Goal: Information Seeking & Learning: Check status

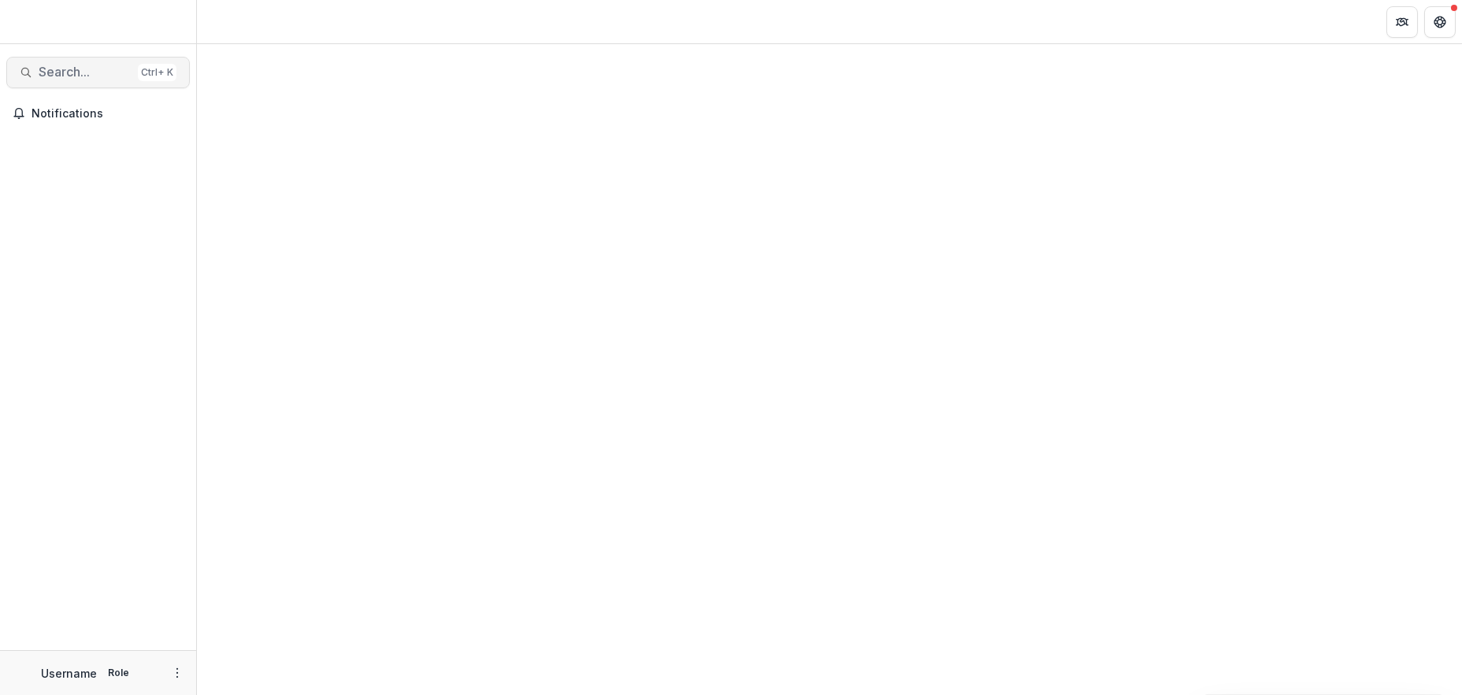
click at [65, 72] on span "Search..." at bounding box center [85, 72] width 93 height 15
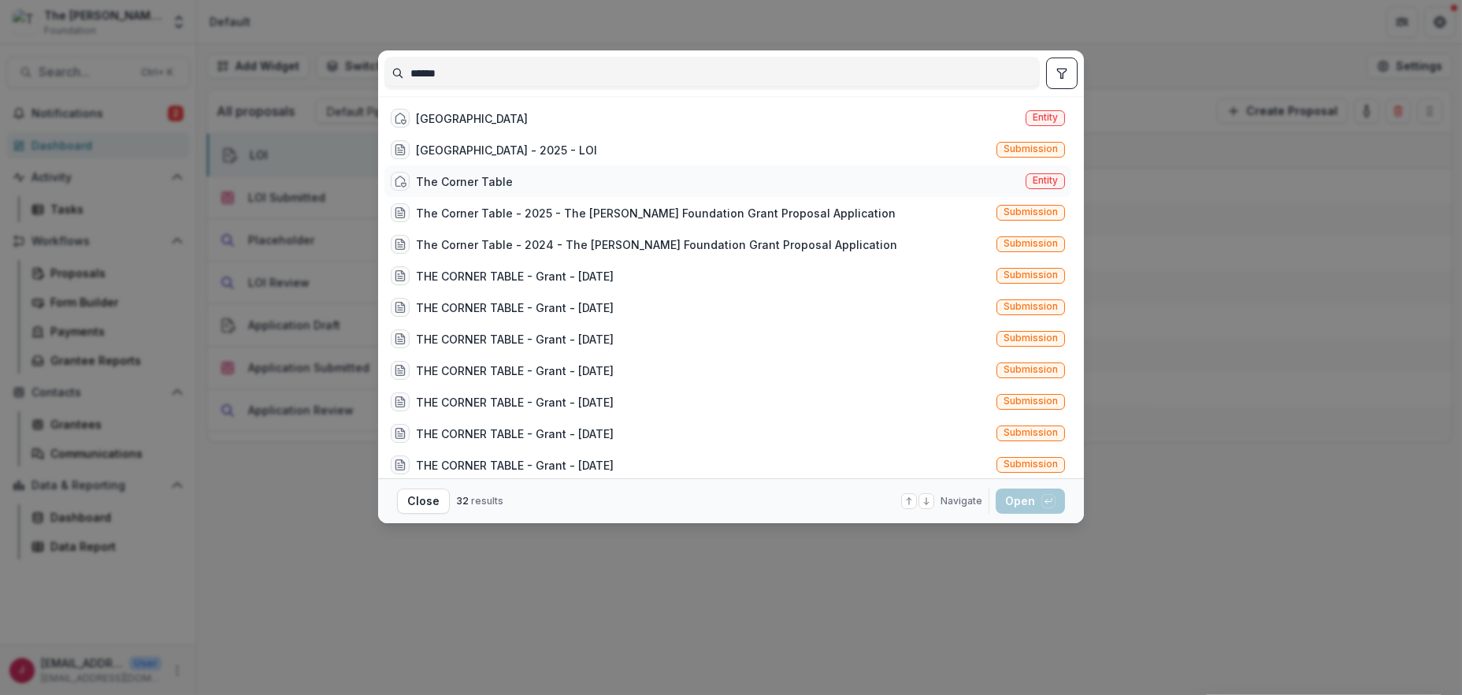
type input "******"
click at [496, 180] on div "The Corner Table" at bounding box center [464, 181] width 97 height 17
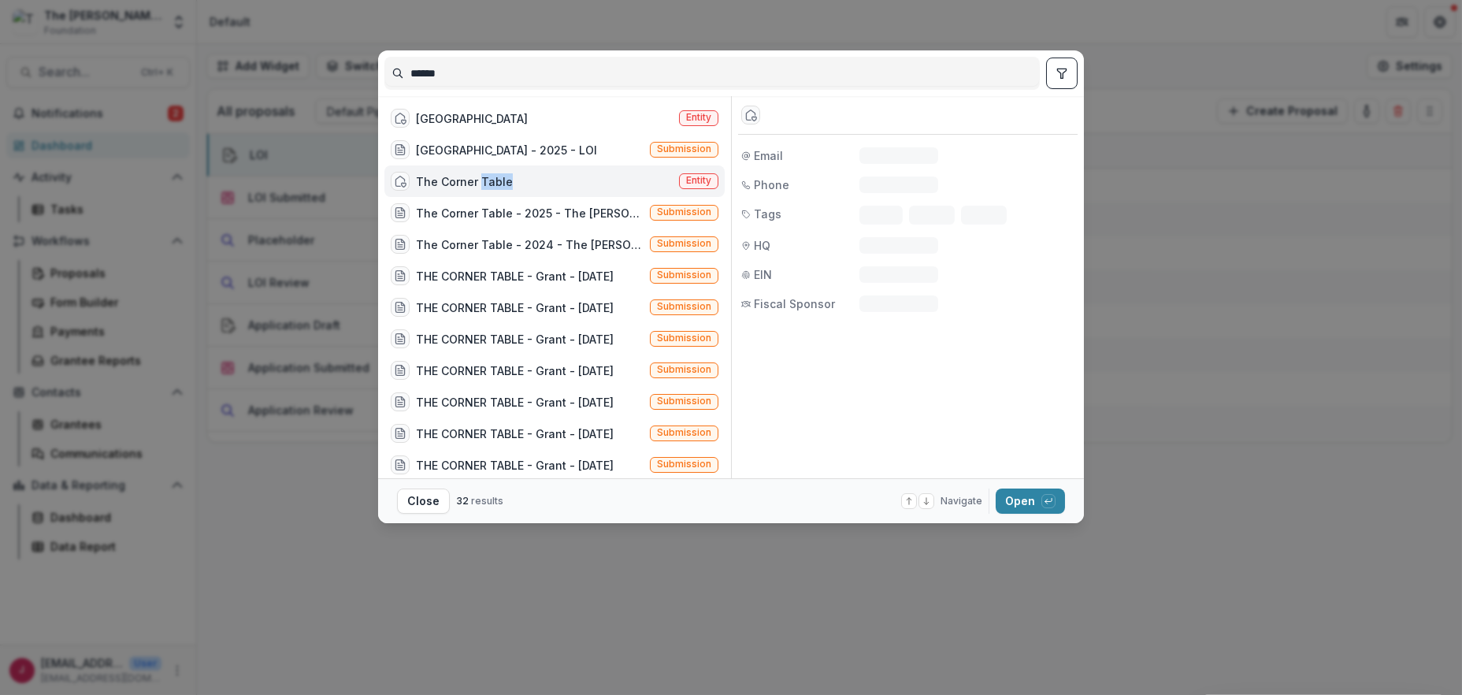
click at [496, 180] on div "The Corner Table" at bounding box center [464, 181] width 97 height 17
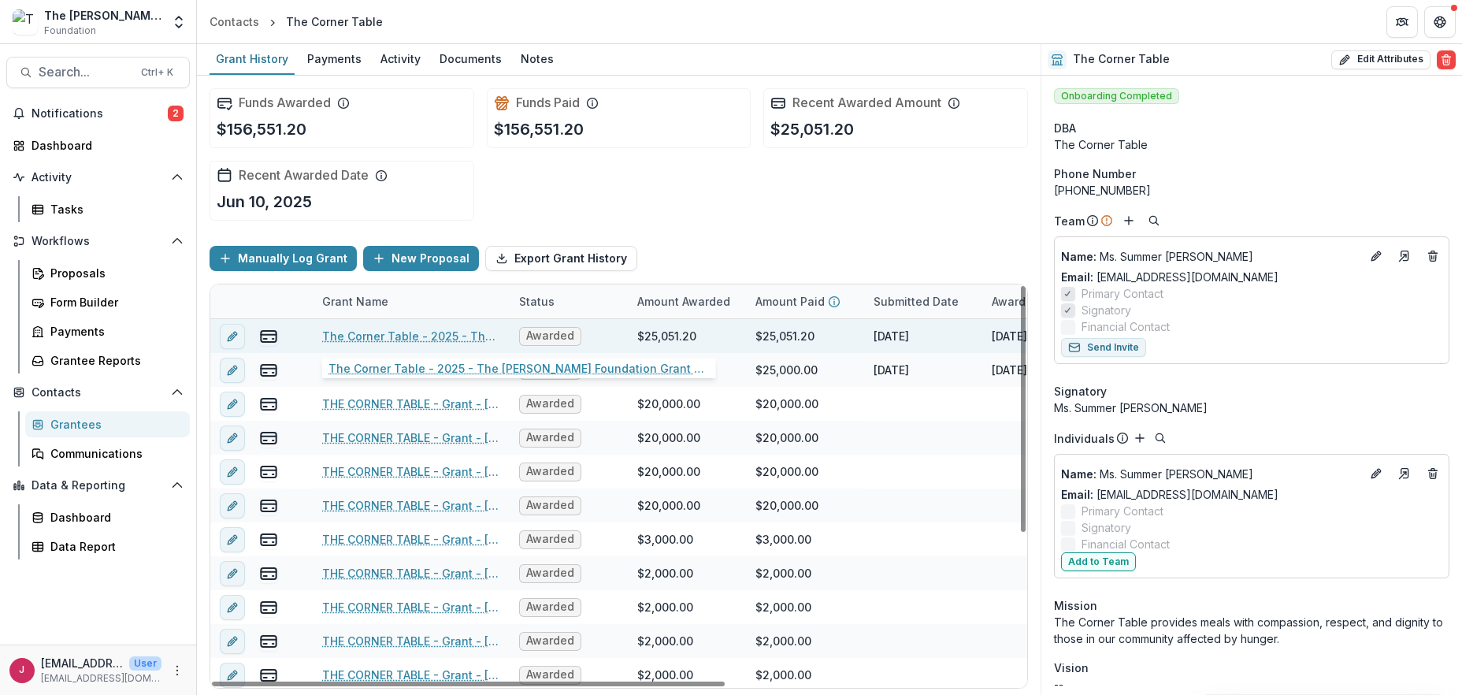
click at [407, 331] on link "The Corner Table - 2025 - The [PERSON_NAME] Foundation Grant Proposal Applicati…" at bounding box center [411, 336] width 178 height 17
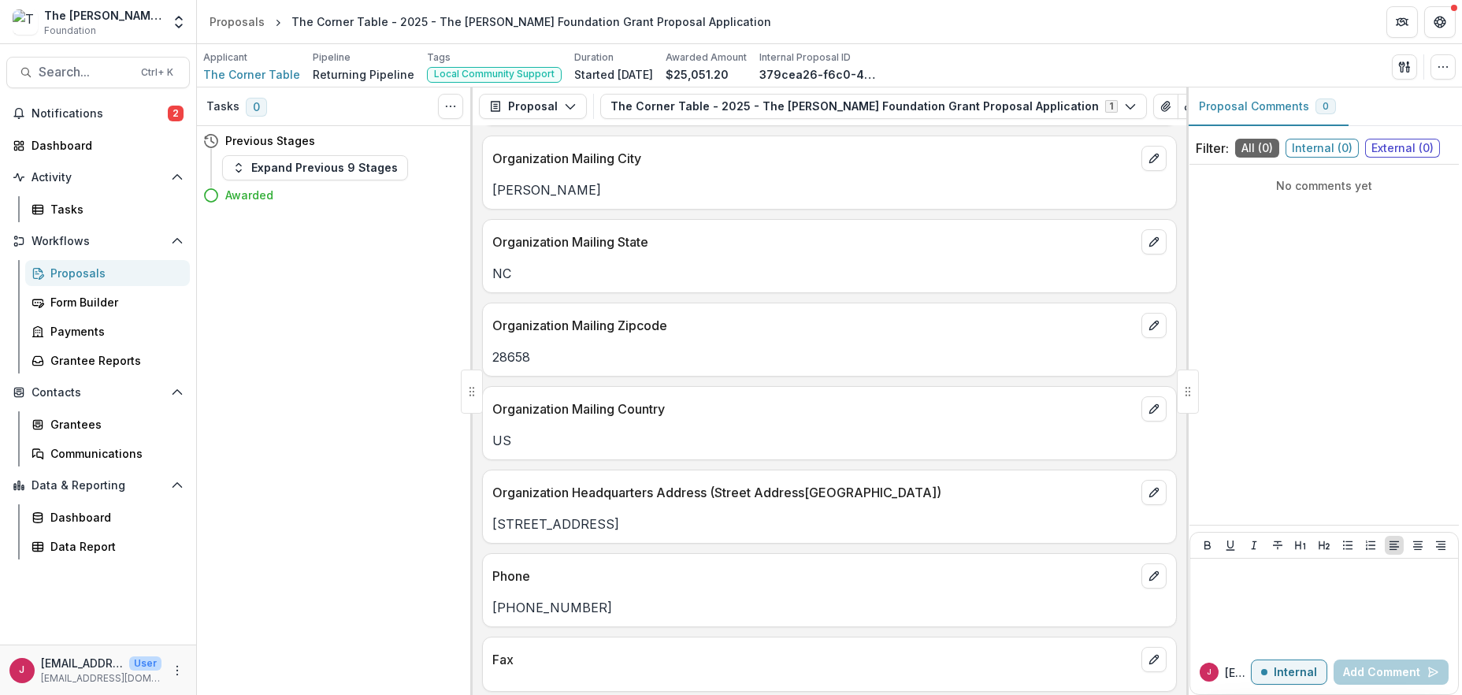
scroll to position [525, 0]
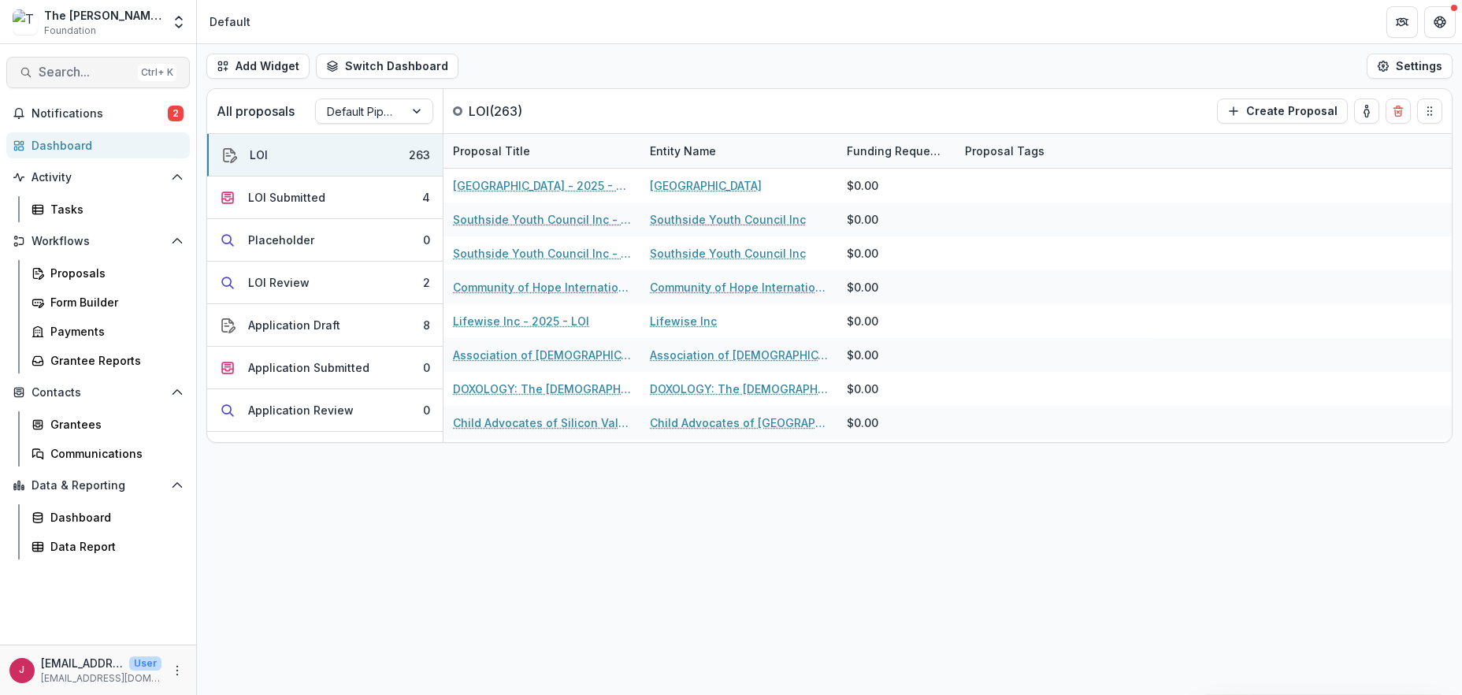
click at [72, 73] on span "Search..." at bounding box center [85, 72] width 93 height 15
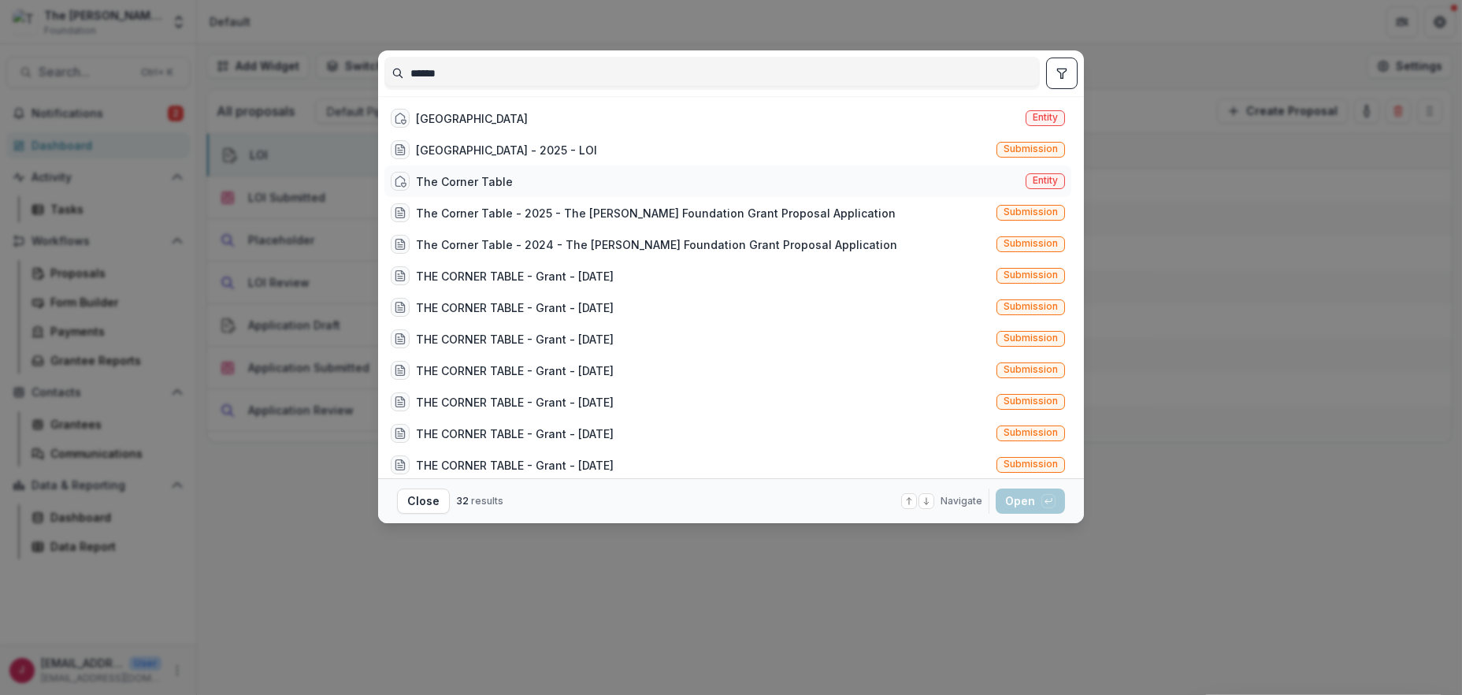
type input "******"
click at [438, 180] on div "The Corner Table" at bounding box center [464, 181] width 97 height 17
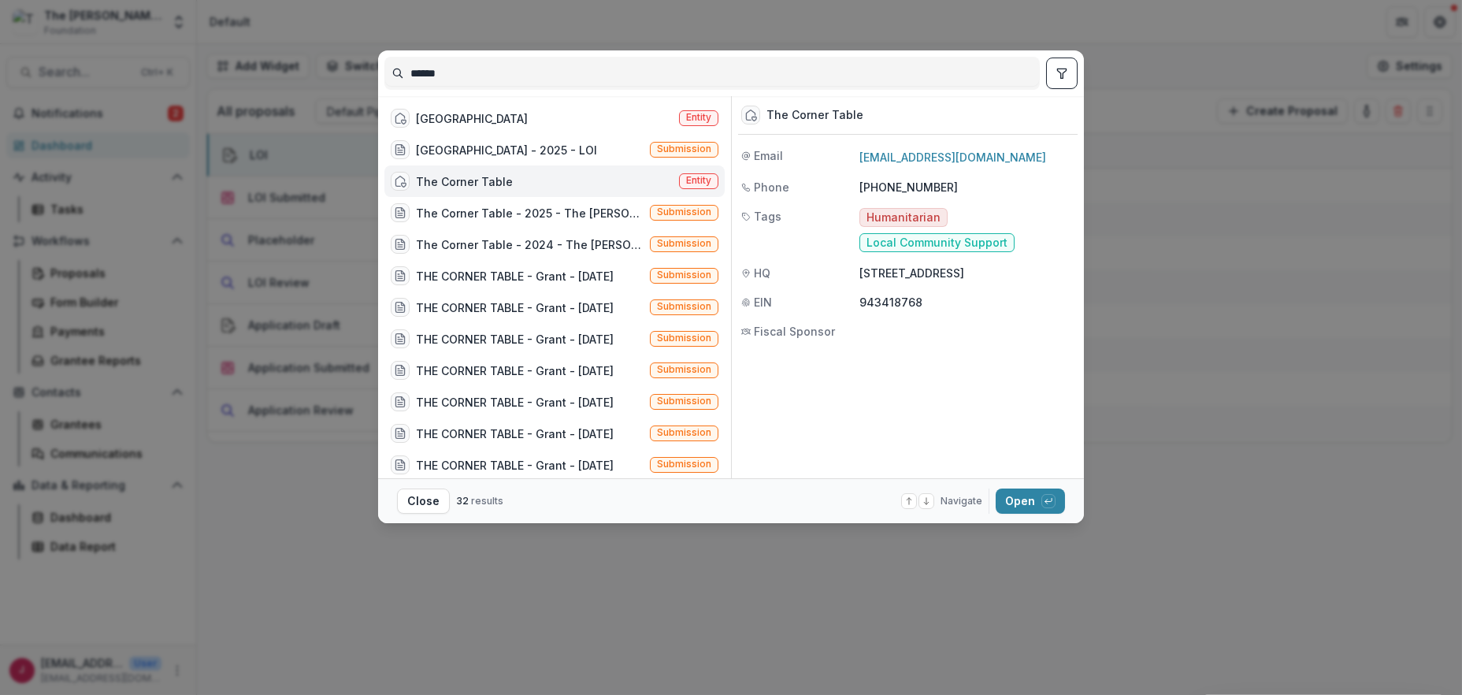
click at [438, 180] on div "The Corner Table" at bounding box center [464, 181] width 97 height 17
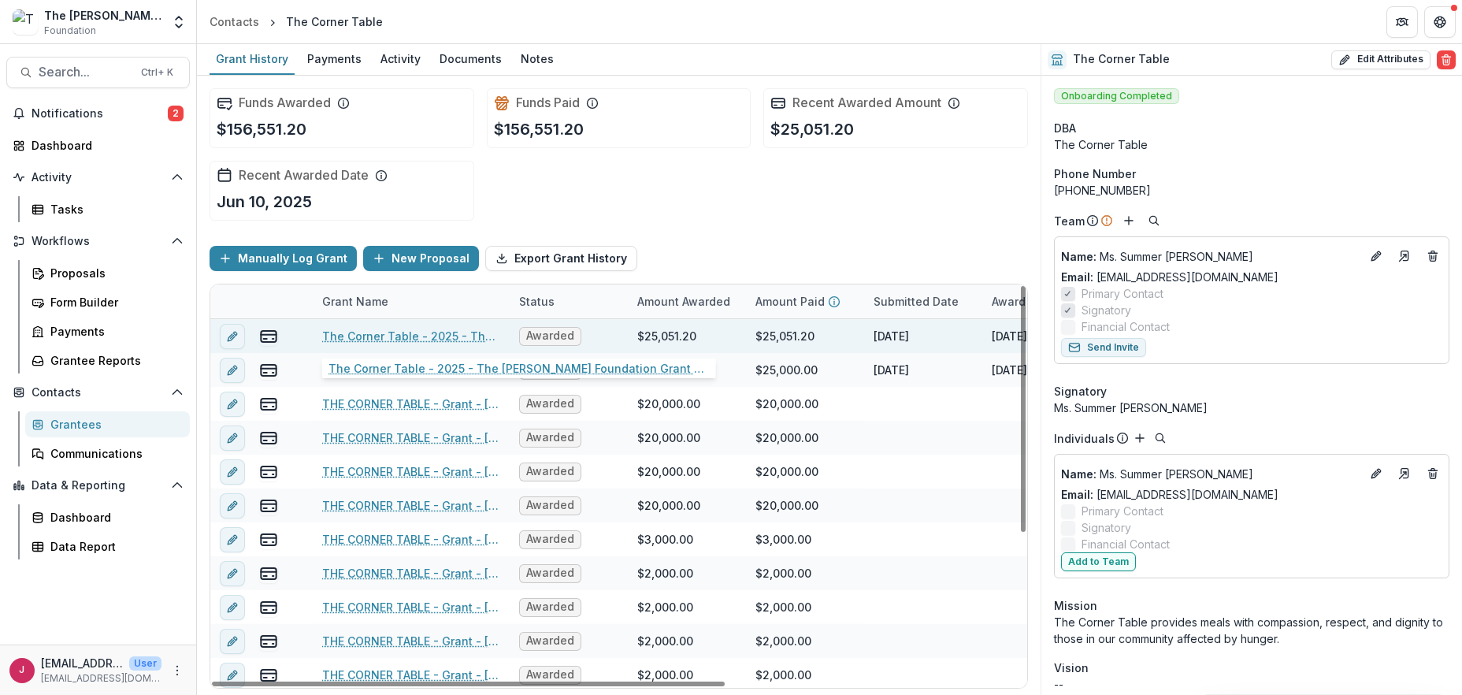
drag, startPoint x: 355, startPoint y: 336, endPoint x: 389, endPoint y: 332, distance: 34.1
click at [356, 336] on link "The Corner Table - 2025 - The [PERSON_NAME] Foundation Grant Proposal Applicati…" at bounding box center [411, 336] width 178 height 17
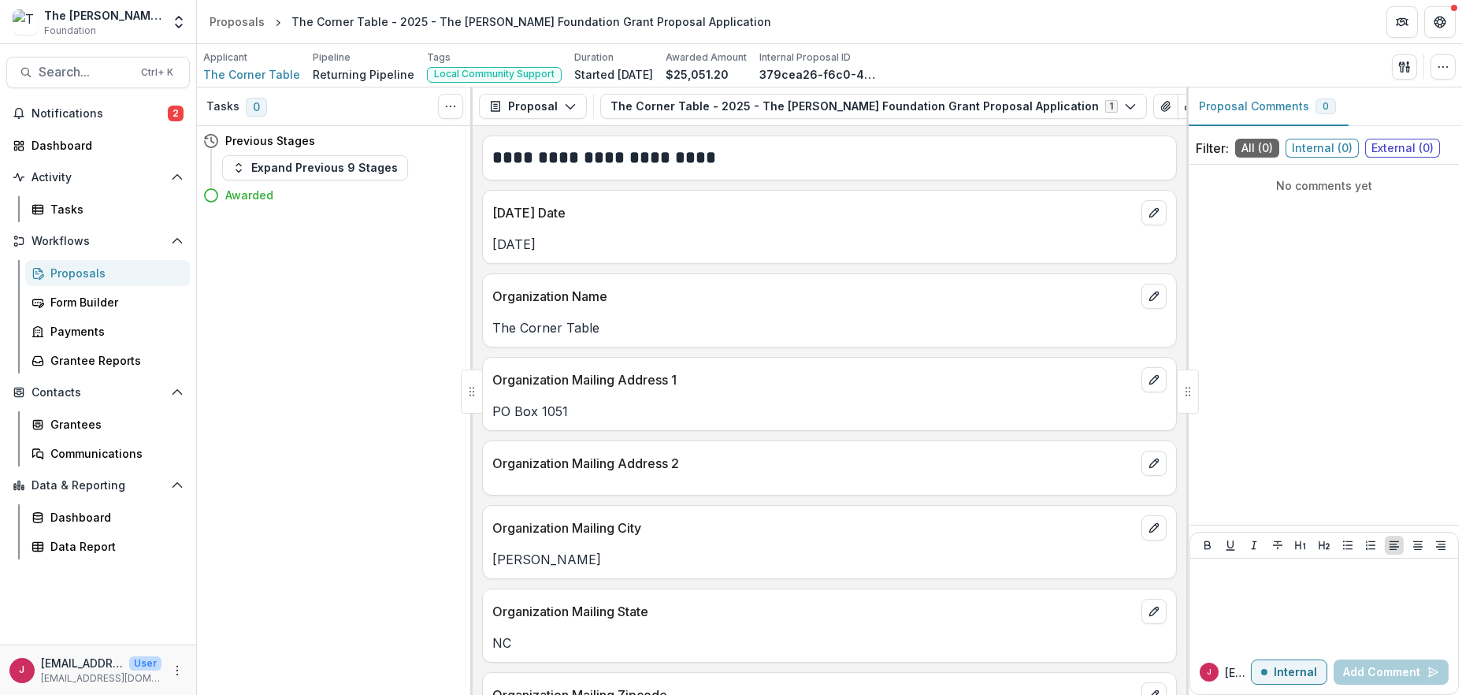
click at [1330, 149] on span "Internal ( 0 )" at bounding box center [1321, 148] width 73 height 19
click at [239, 76] on span "The Corner Table" at bounding box center [251, 74] width 97 height 17
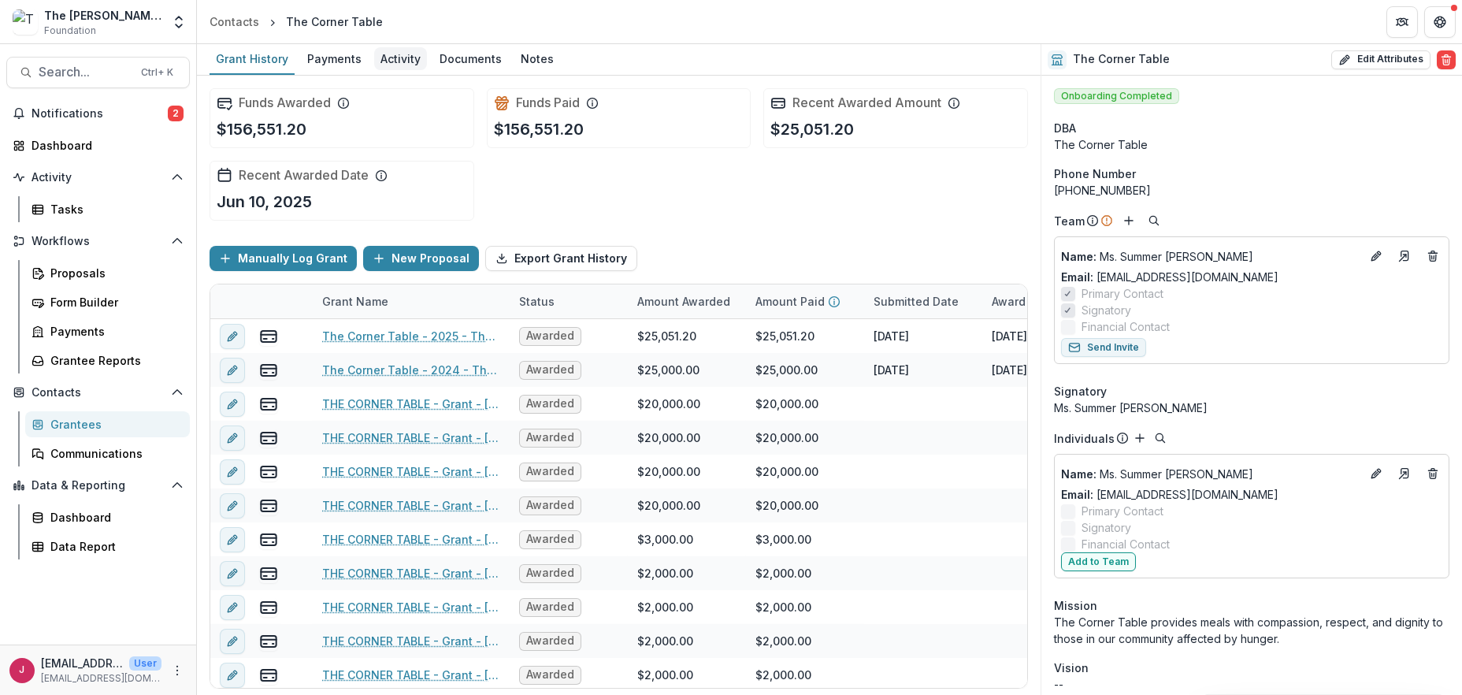
click at [388, 57] on div "Activity" at bounding box center [400, 58] width 53 height 23
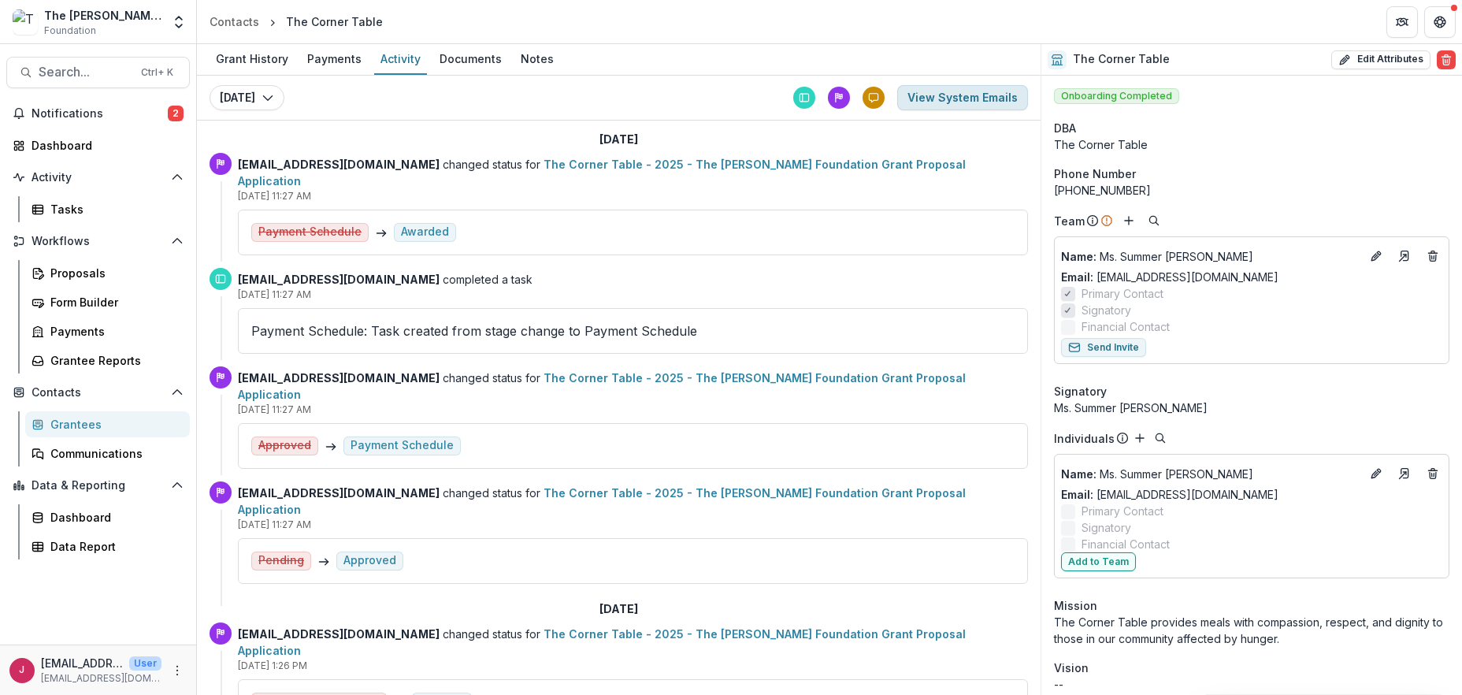
click at [943, 97] on button "View System Emails" at bounding box center [962, 97] width 131 height 25
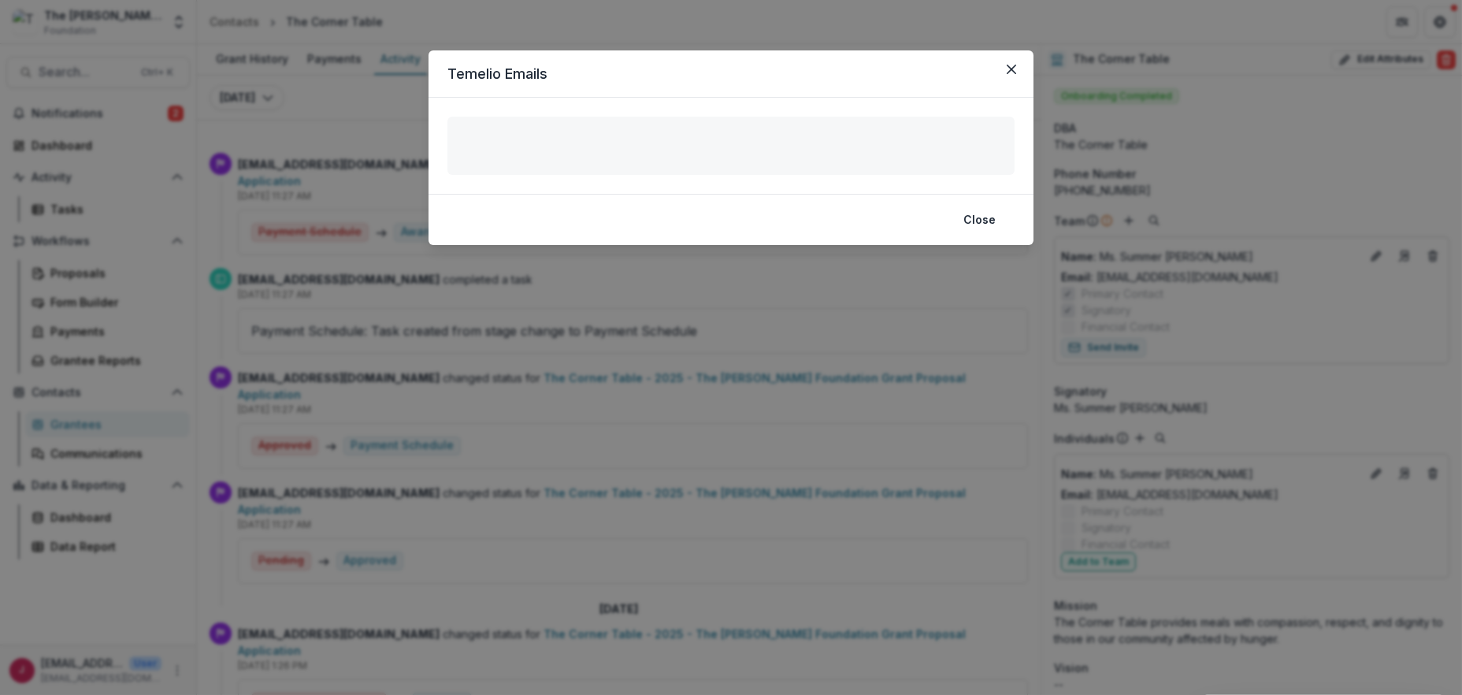
click at [517, 211] on footer "Close" at bounding box center [730, 219] width 605 height 51
click at [986, 218] on button "Close" at bounding box center [979, 219] width 51 height 25
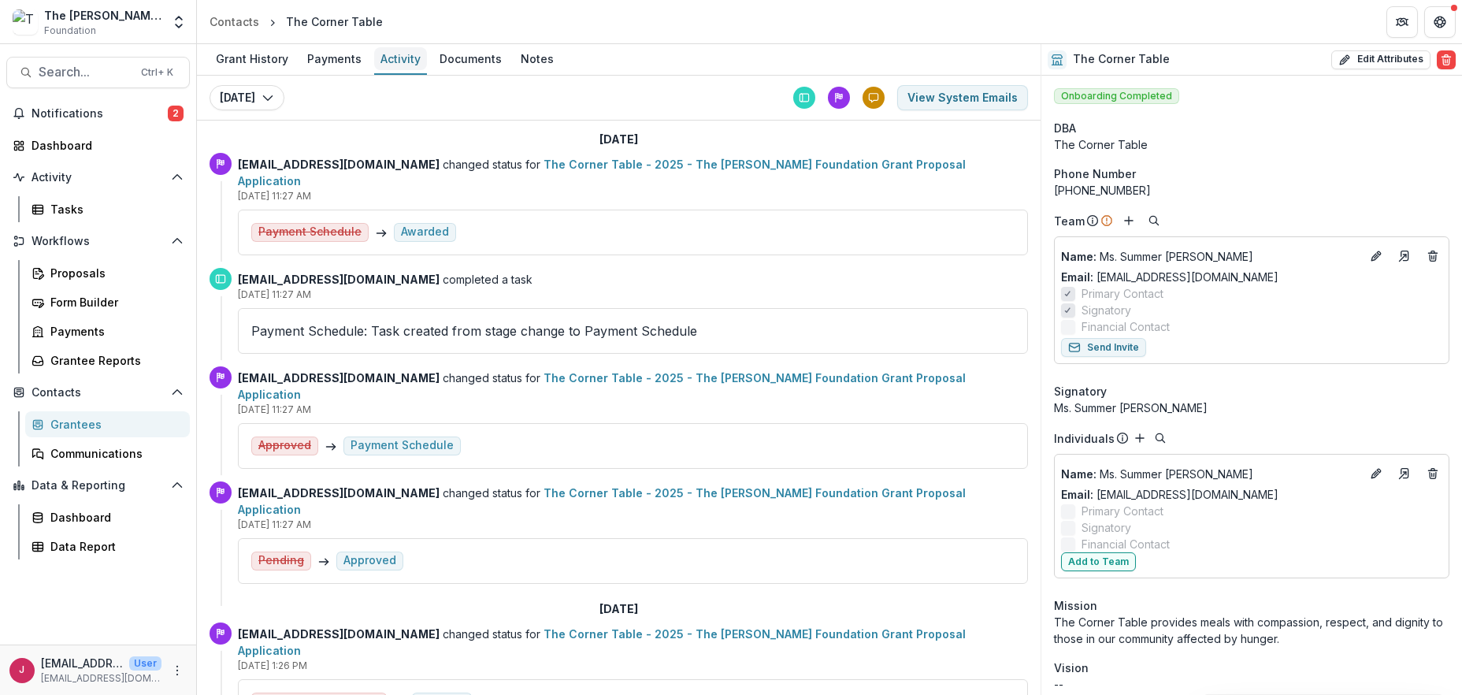
click at [393, 63] on div "Activity" at bounding box center [400, 58] width 53 height 23
click at [912, 92] on button "View System Emails" at bounding box center [962, 97] width 131 height 25
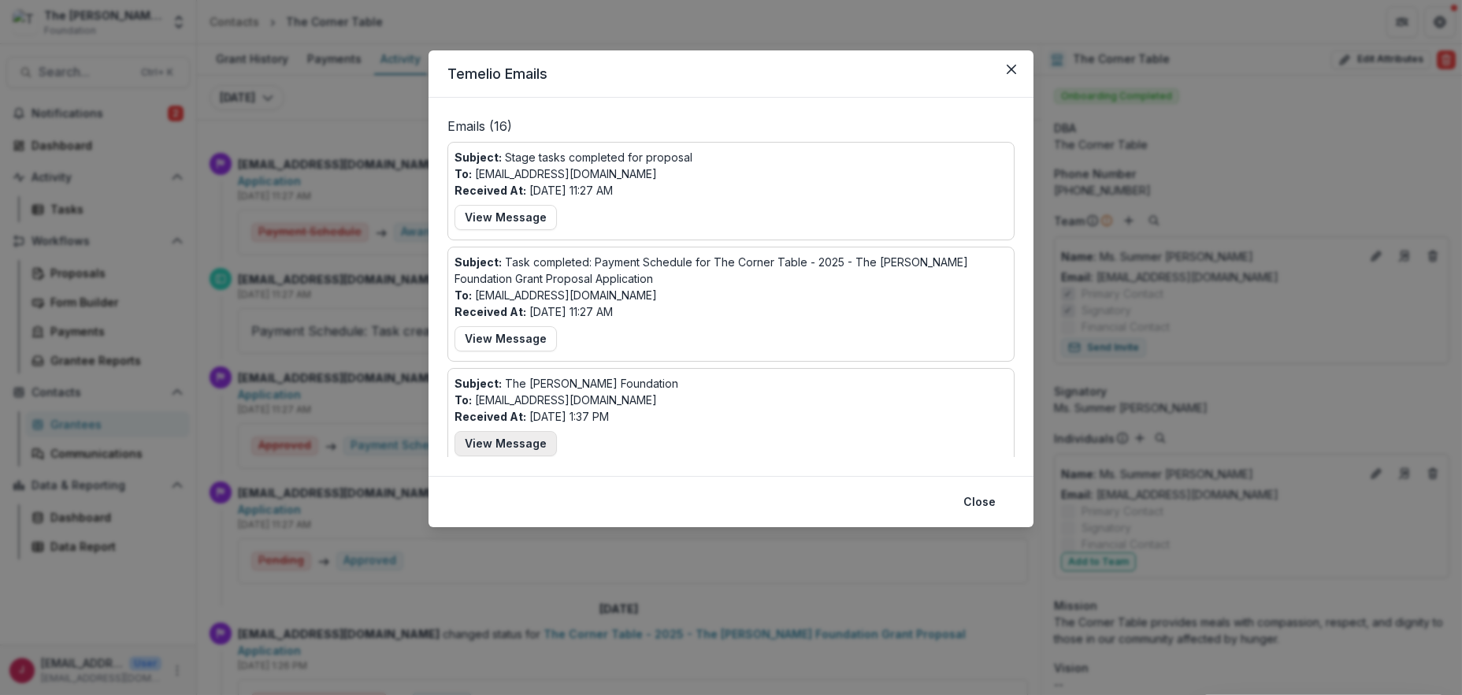
click at [517, 437] on button "View Message" at bounding box center [505, 443] width 102 height 25
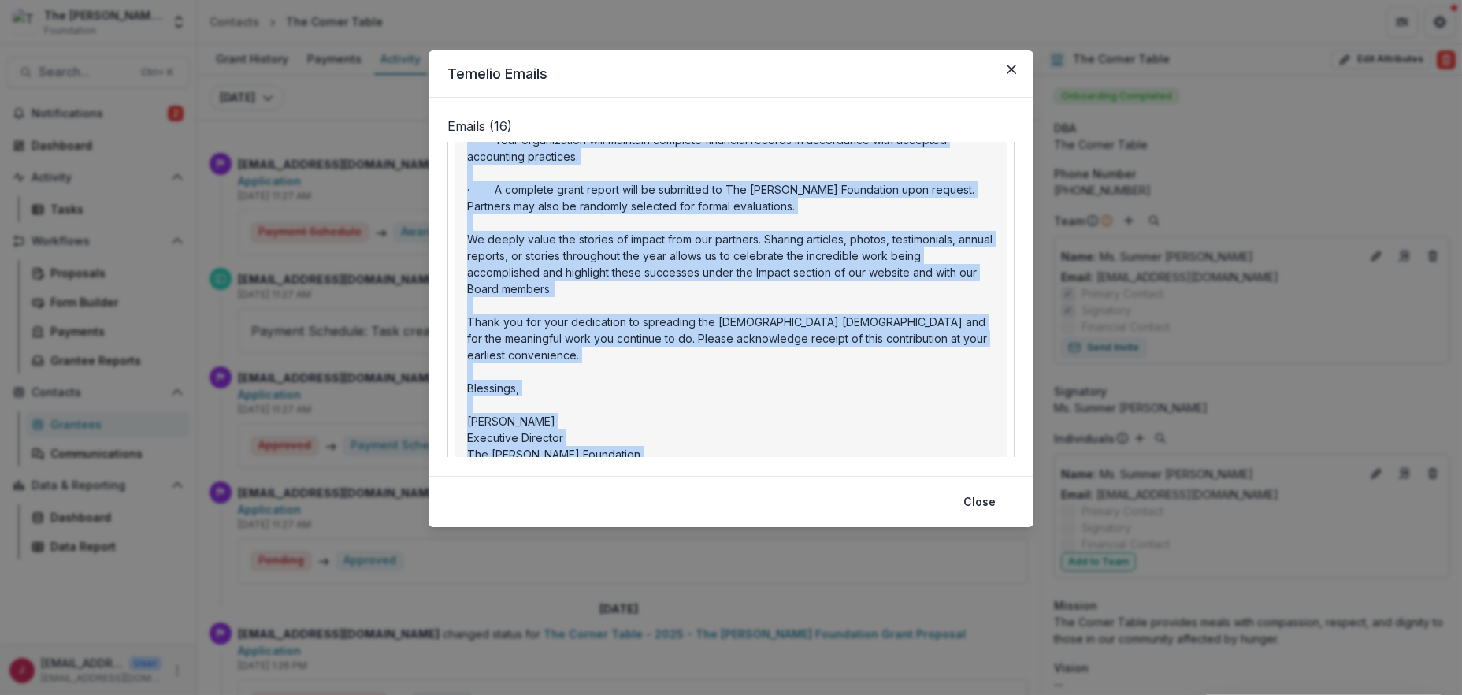
scroll to position [838, 0]
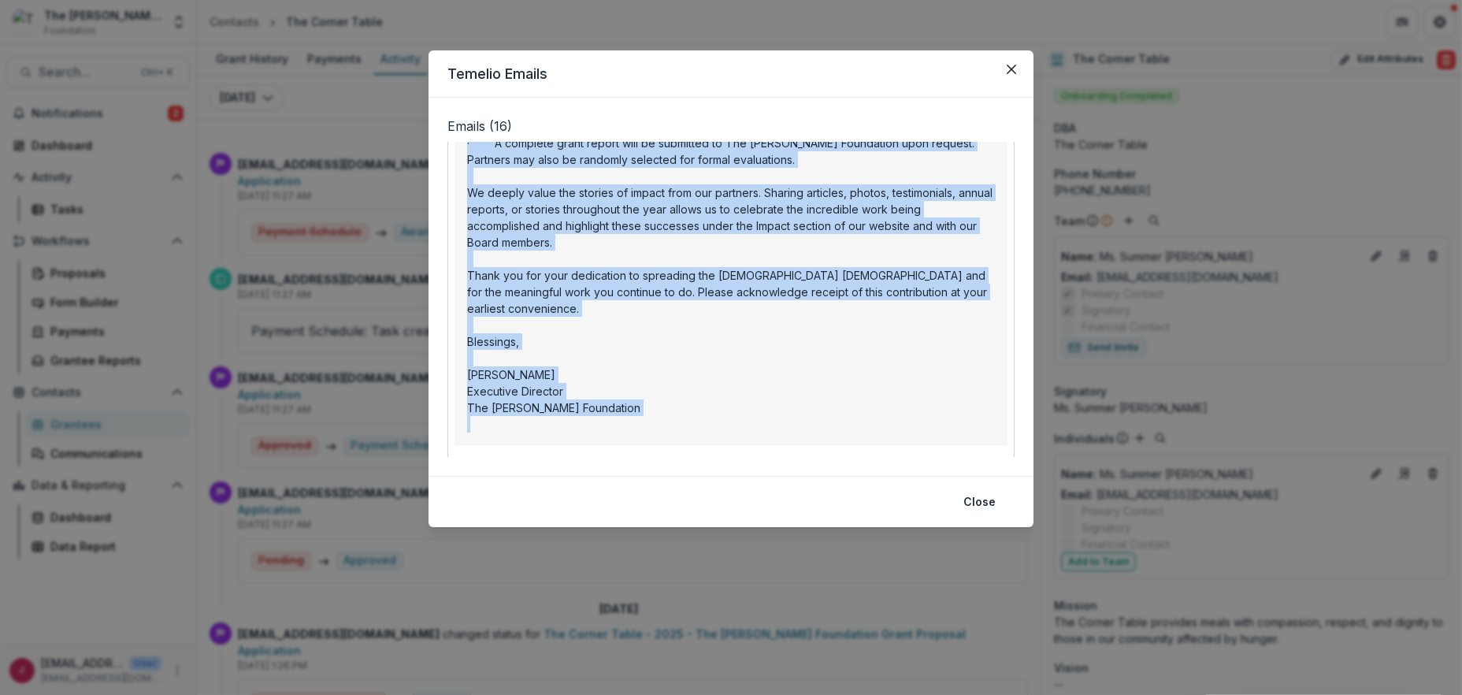
drag, startPoint x: 456, startPoint y: 330, endPoint x: 669, endPoint y: 388, distance: 220.5
copy div "Subject: The Bolick Foundation To: sjenkins@thecornertable.org Received At: Jun…"
click at [1013, 67] on icon "Close" at bounding box center [1011, 69] width 9 height 9
